Goal: Information Seeking & Learning: Compare options

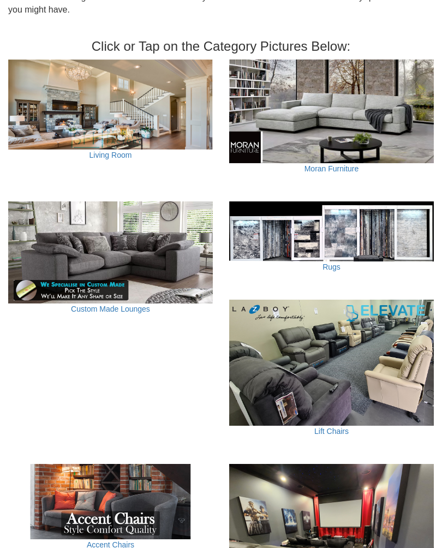
scroll to position [388, 0]
click at [90, 97] on img at bounding box center [110, 104] width 205 height 90
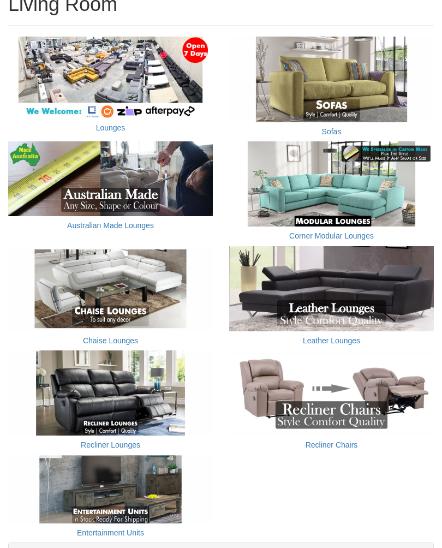
scroll to position [171, 0]
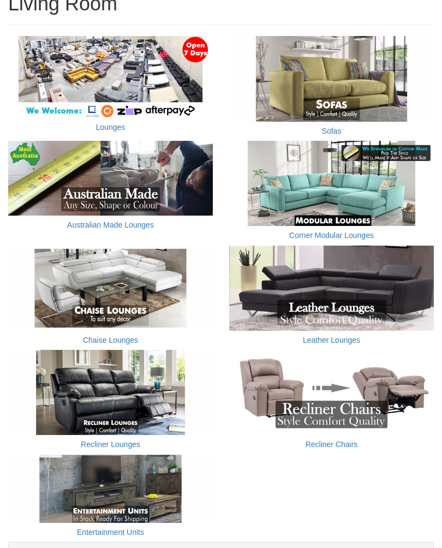
click at [328, 284] on img at bounding box center [331, 287] width 205 height 85
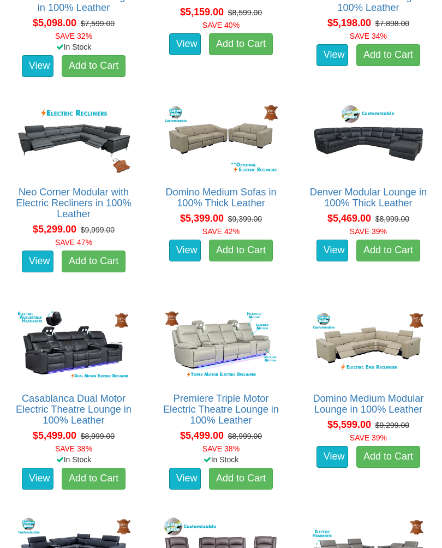
scroll to position [2756, 0]
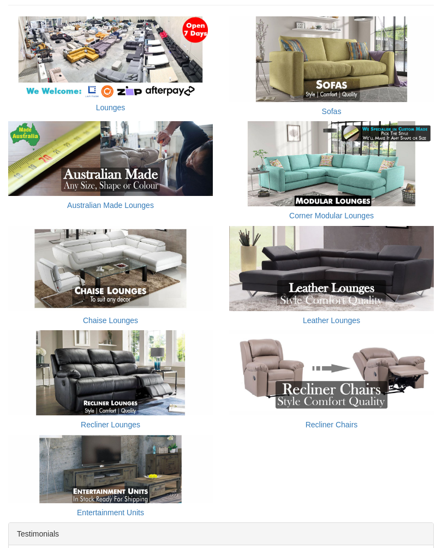
scroll to position [191, 0]
click at [79, 158] on img at bounding box center [110, 158] width 205 height 75
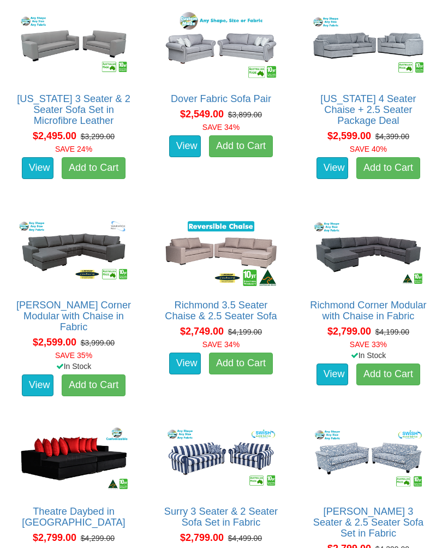
scroll to position [1213, 0]
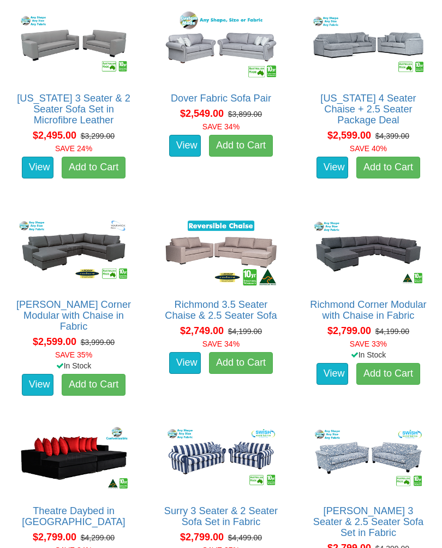
click at [226, 243] on img at bounding box center [220, 252] width 119 height 74
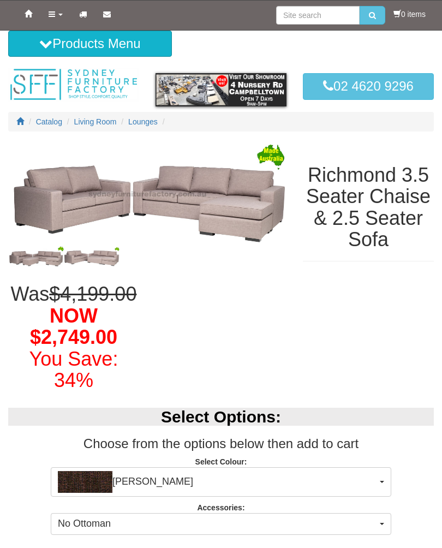
click at [87, 255] on img at bounding box center [92, 257] width 56 height 20
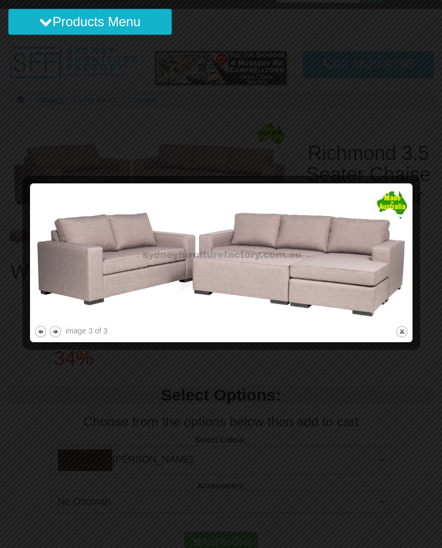
scroll to position [23, 0]
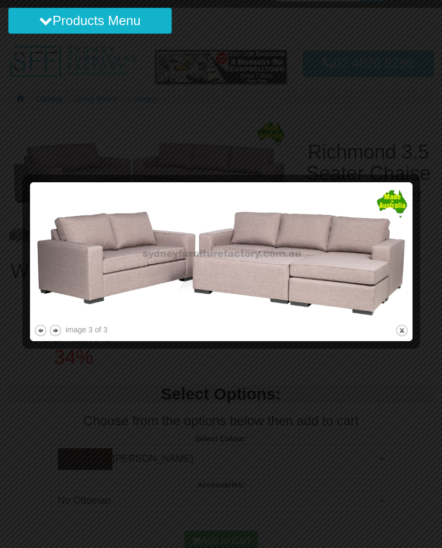
click at [38, 326] on button "previous" at bounding box center [41, 330] width 14 height 14
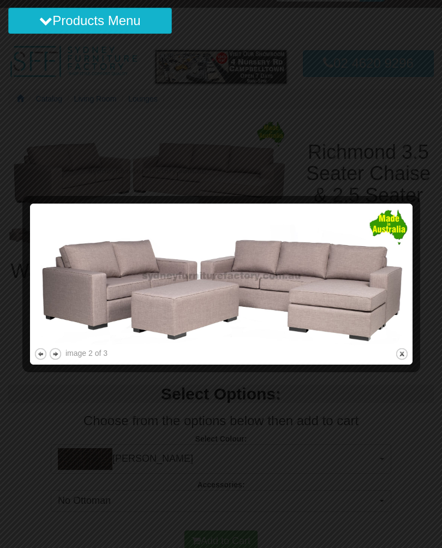
scroll to position [0, 0]
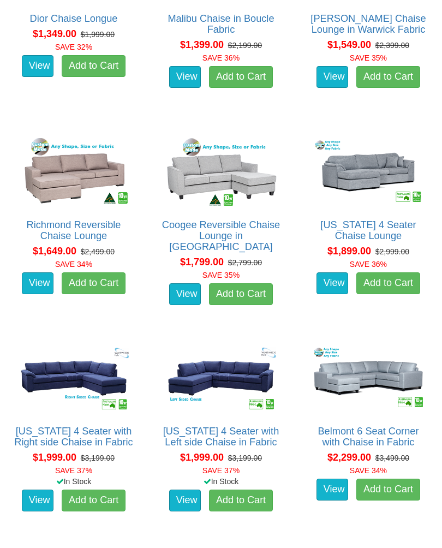
scroll to position [675, 0]
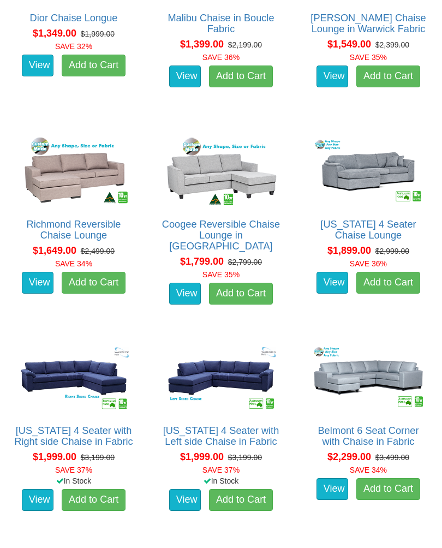
click at [61, 149] on img at bounding box center [73, 172] width 119 height 74
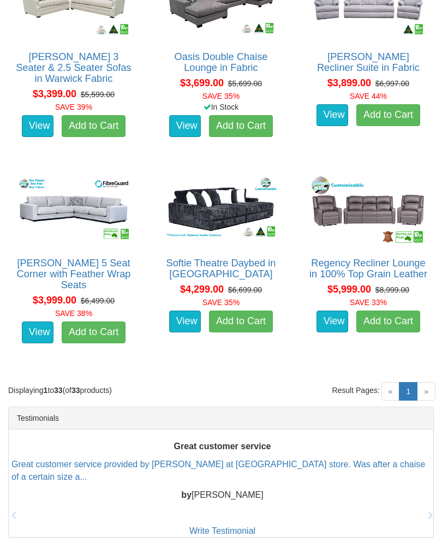
scroll to position [2492, 0]
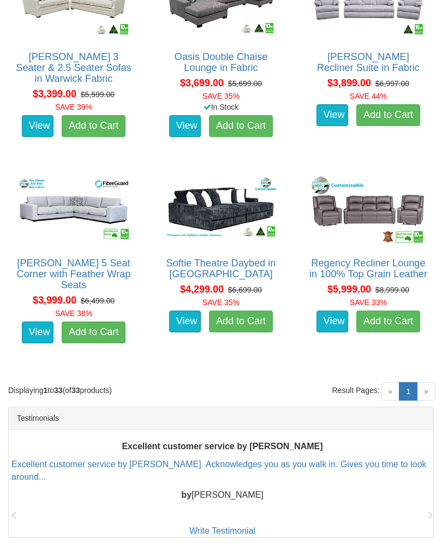
click at [376, 196] on img at bounding box center [368, 210] width 119 height 74
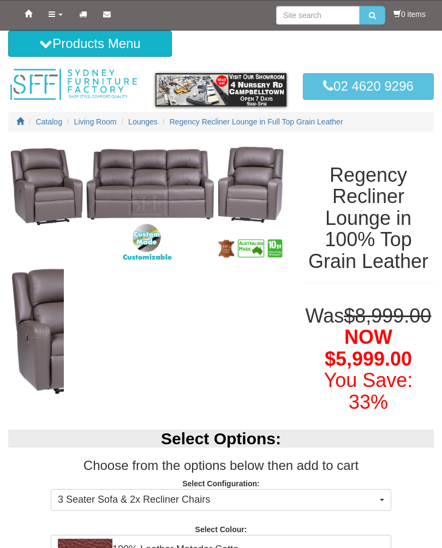
click at [118, 191] on img at bounding box center [147, 203] width 278 height 123
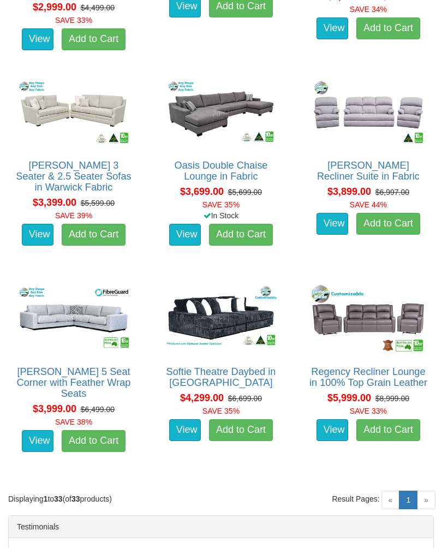
scroll to position [2383, 0]
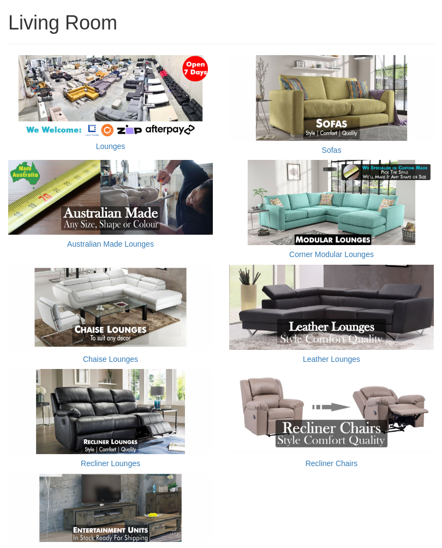
scroll to position [152, 0]
click at [343, 309] on img at bounding box center [331, 307] width 205 height 85
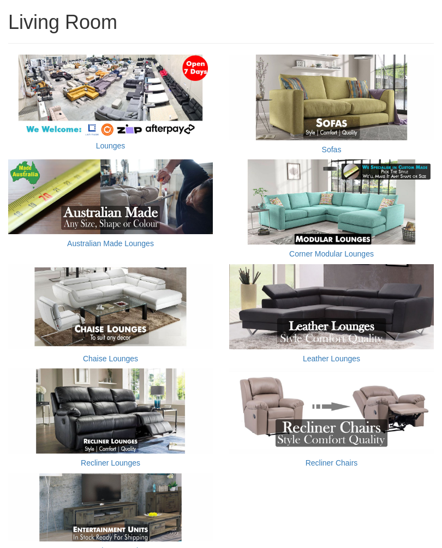
scroll to position [152, 0]
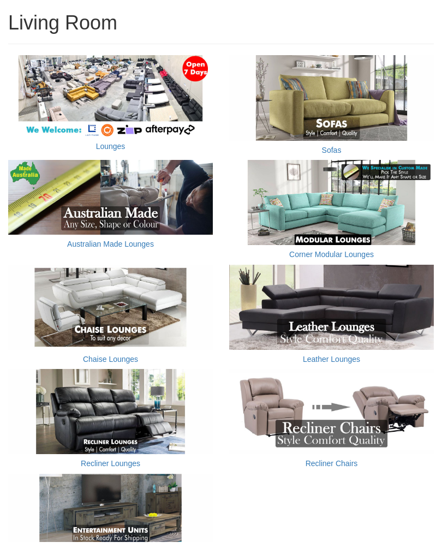
click at [358, 101] on img at bounding box center [331, 97] width 205 height 85
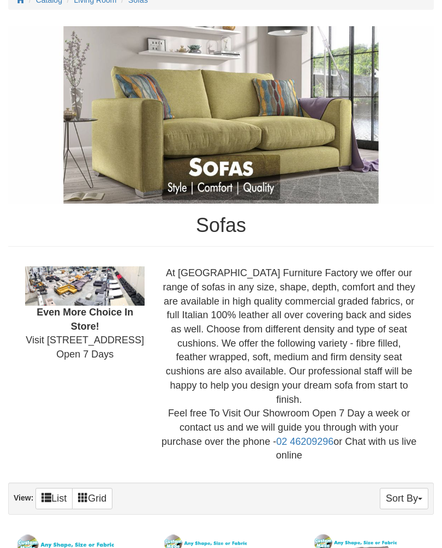
scroll to position [114, 0]
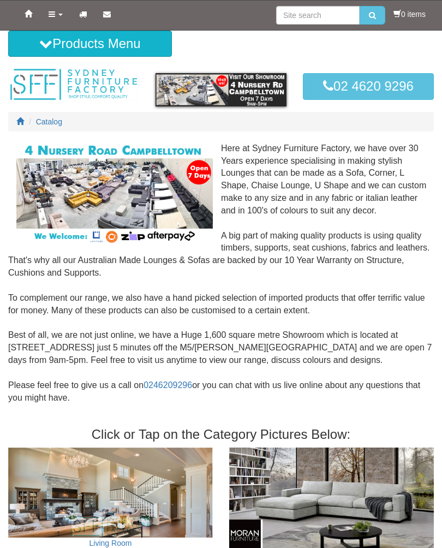
scroll to position [388, 0]
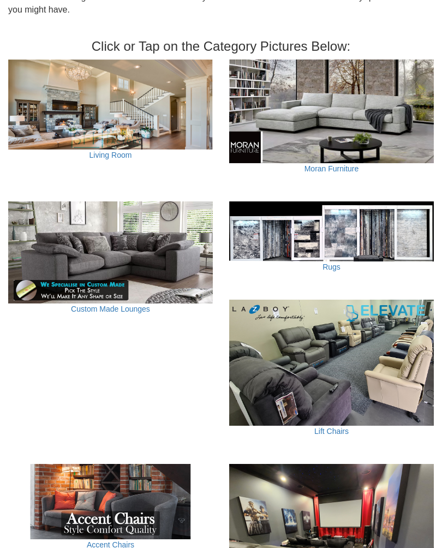
click at [64, 261] on img at bounding box center [110, 252] width 205 height 103
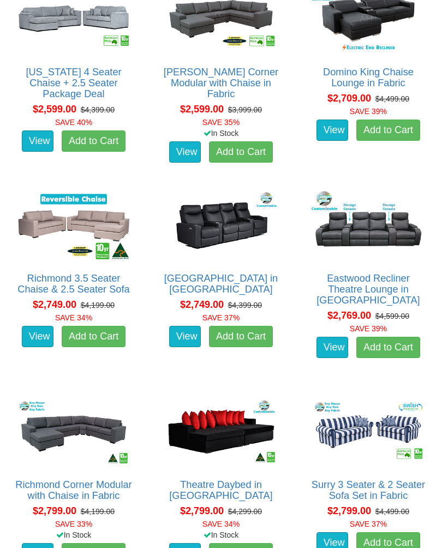
scroll to position [1433, 0]
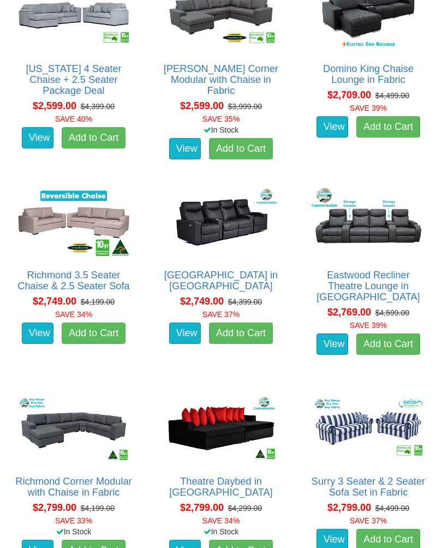
click at [73, 232] on img at bounding box center [73, 222] width 119 height 74
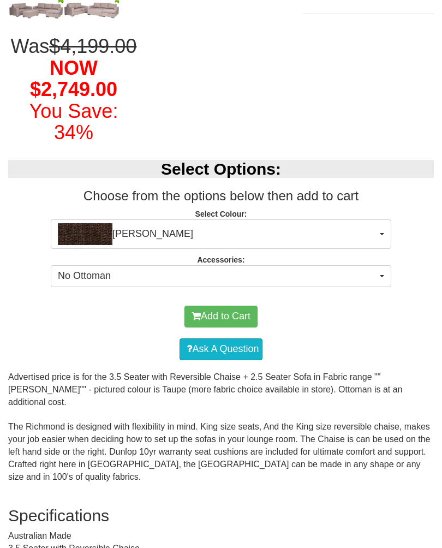
scroll to position [240, 0]
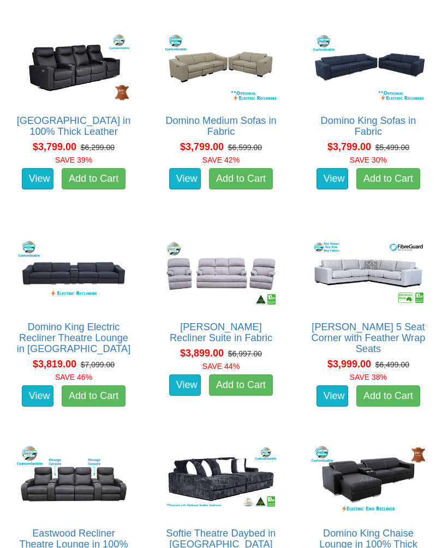
scroll to position [3236, 0]
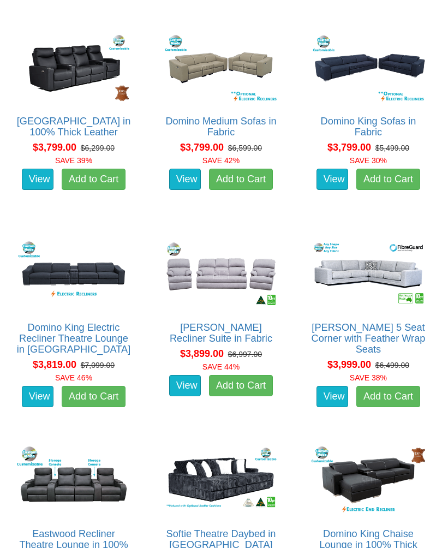
click at [373, 284] on img at bounding box center [368, 274] width 119 height 74
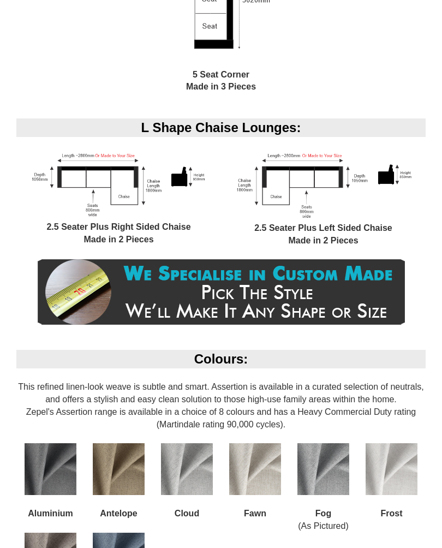
scroll to position [964, 0]
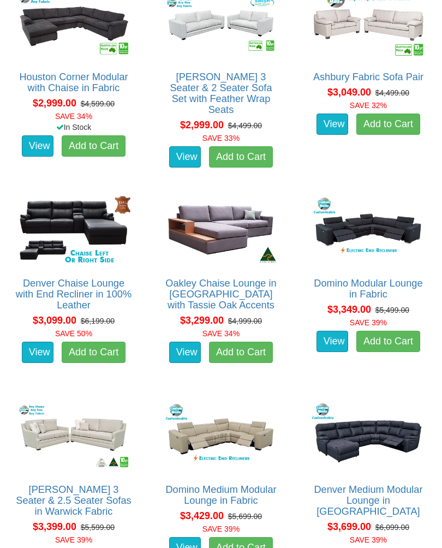
scroll to position [2446, 0]
